Goal: Check status: Check status

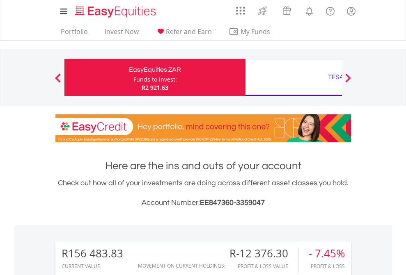
scroll to position [79, 129]
click at [133, 78] on div "Funds to invest:" at bounding box center [154, 79] width 43 height 8
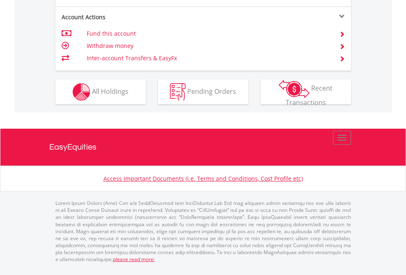
scroll to position [782, 0]
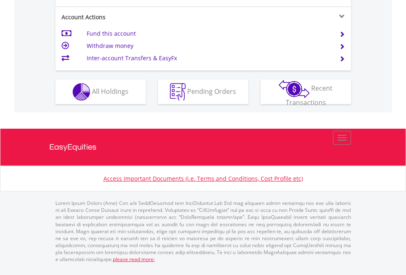
scroll to position [770, 0]
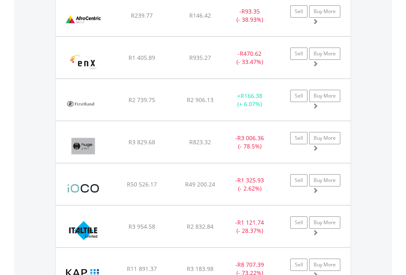
scroll to position [978, 0]
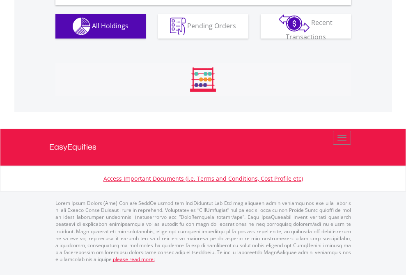
scroll to position [793, 0]
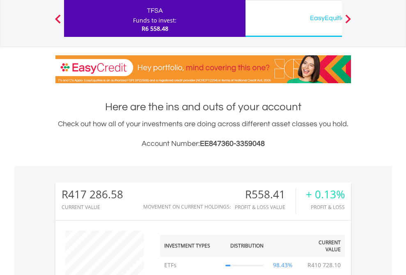
scroll to position [79, 129]
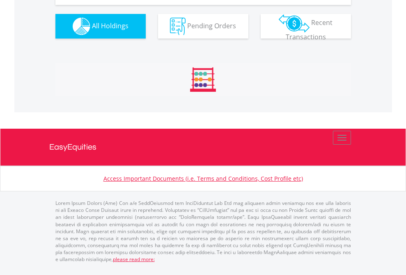
scroll to position [929, 0]
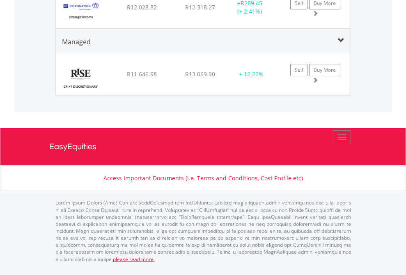
scroll to position [79, 129]
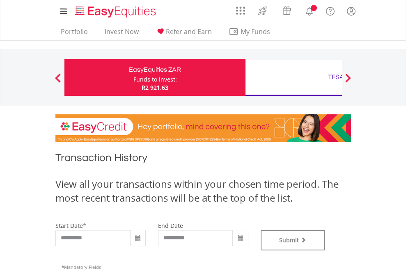
type input "**********"
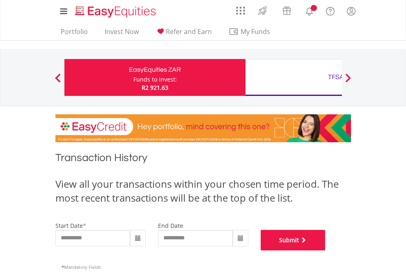
click at [325, 251] on button "Submit" at bounding box center [293, 240] width 65 height 21
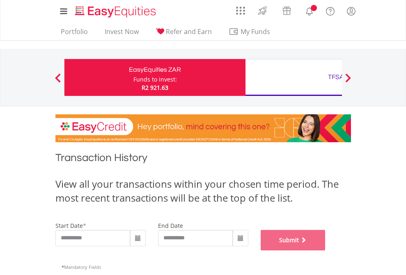
scroll to position [333, 0]
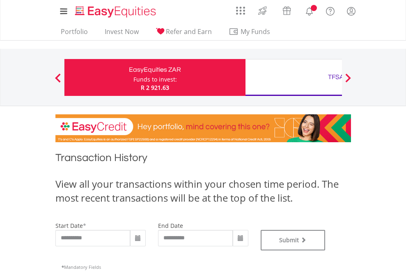
click at [293, 78] on div "TFSA" at bounding box center [335, 76] width 171 height 11
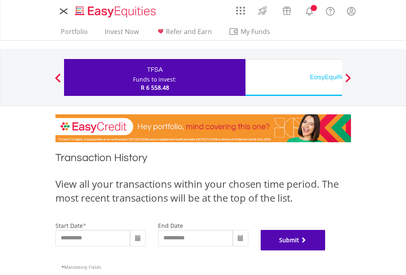
click at [325, 251] on button "Submit" at bounding box center [293, 240] width 65 height 21
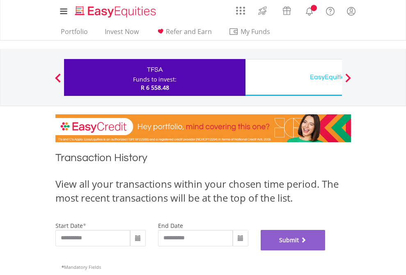
scroll to position [333, 0]
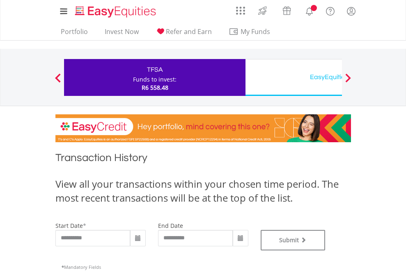
click at [293, 78] on div "EasyEquities USD" at bounding box center [335, 76] width 171 height 11
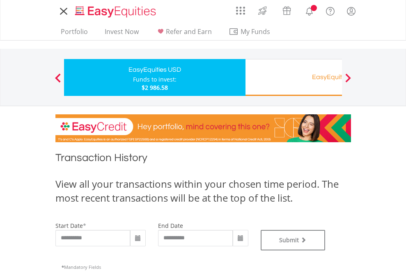
type input "**********"
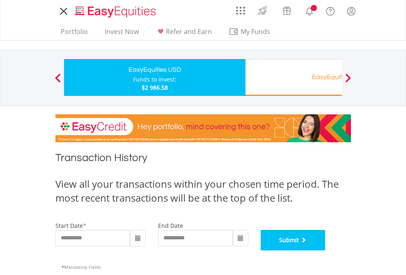
click at [325, 251] on button "Submit" at bounding box center [293, 240] width 65 height 21
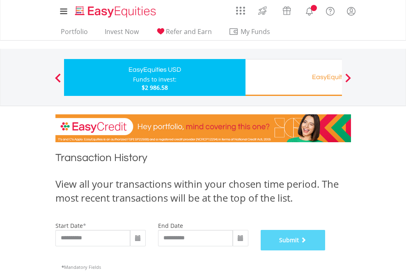
scroll to position [333, 0]
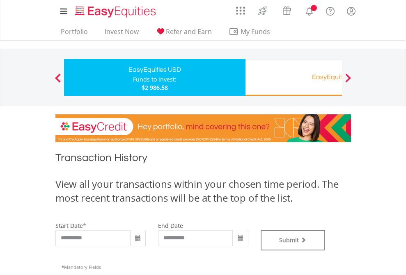
click at [293, 78] on div "EasyEquities RA" at bounding box center [335, 76] width 171 height 11
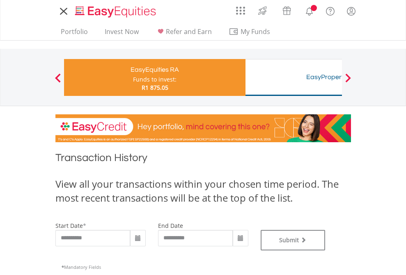
type input "**********"
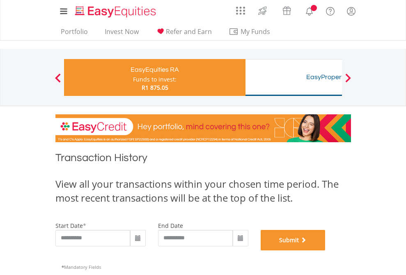
click at [325, 251] on button "Submit" at bounding box center [293, 240] width 65 height 21
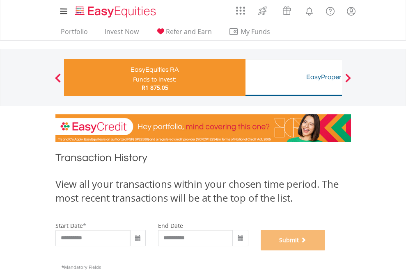
scroll to position [333, 0]
